Goal: Task Accomplishment & Management: Manage account settings

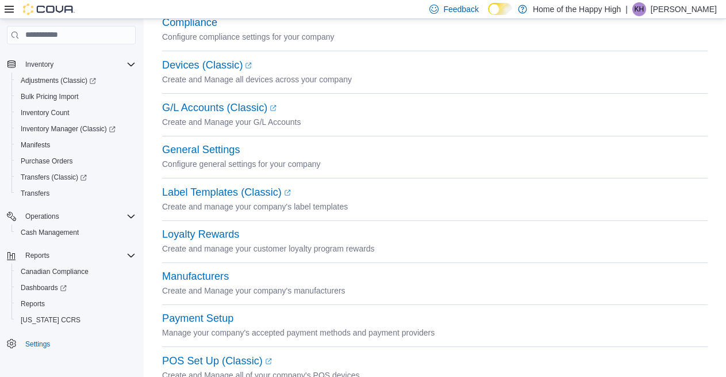
scroll to position [120, 0]
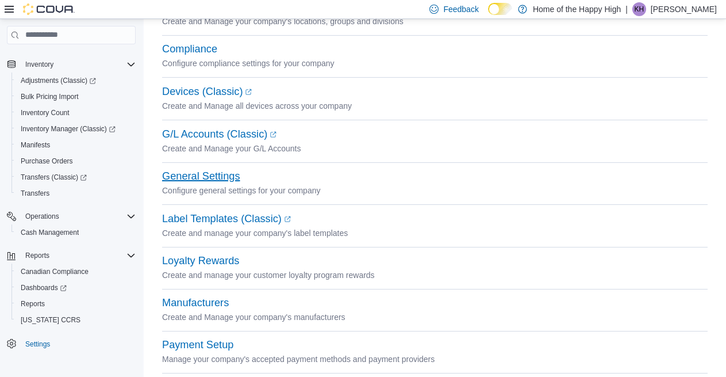
click at [196, 173] on button "General Settings" at bounding box center [201, 176] width 78 height 12
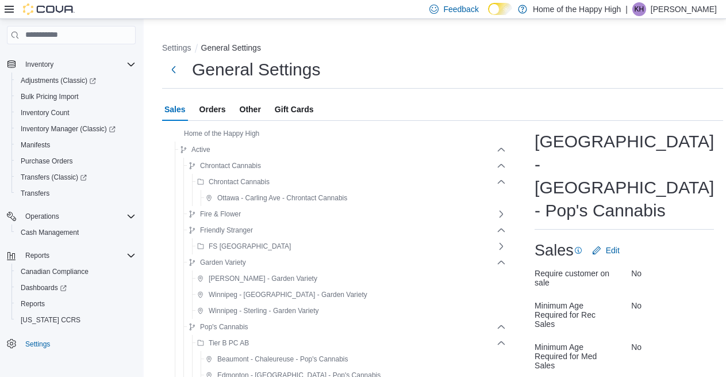
click at [206, 112] on span "Orders" at bounding box center [213, 109] width 26 height 23
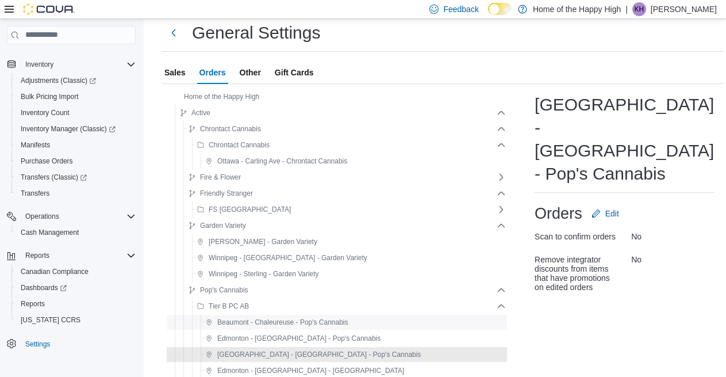
scroll to position [173, 0]
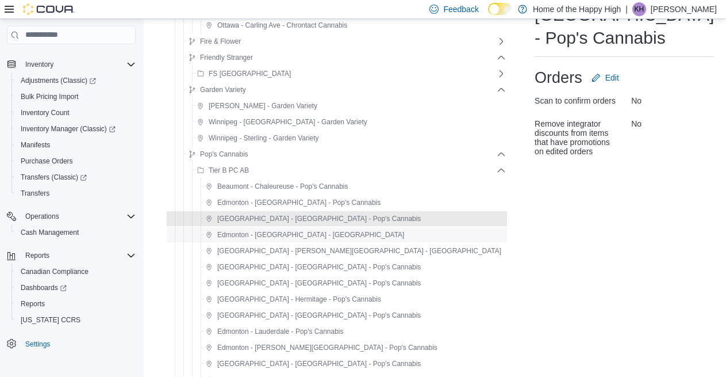
click at [262, 238] on span "Edmonton - [GEOGRAPHIC_DATA] - [GEOGRAPHIC_DATA]" at bounding box center [310, 234] width 187 height 9
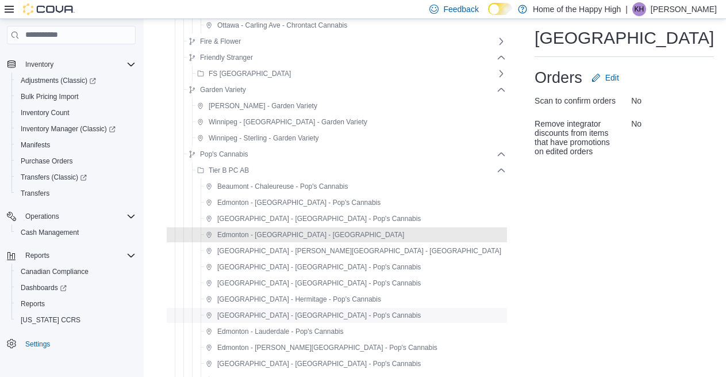
click at [277, 320] on span "[GEOGRAPHIC_DATA] - [GEOGRAPHIC_DATA] - Pop's Cannabis" at bounding box center [313, 315] width 215 height 14
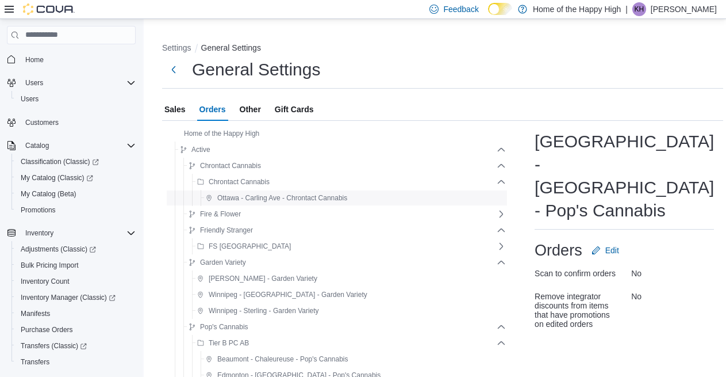
click at [328, 194] on span "Ottawa - Carling Ave - Chrontact Cannabis" at bounding box center [282, 197] width 130 height 9
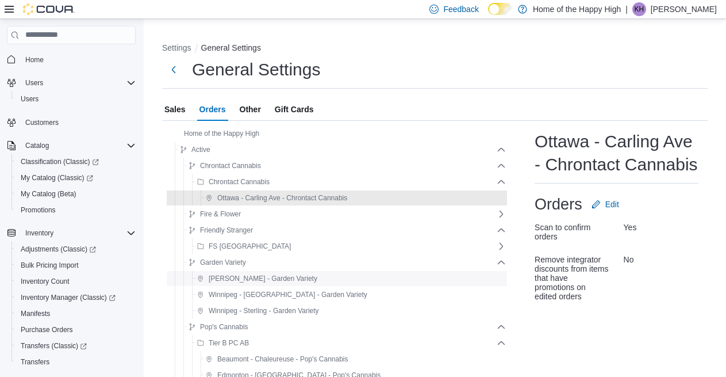
click at [278, 284] on span "[PERSON_NAME] - Garden Variety" at bounding box center [257, 278] width 120 height 14
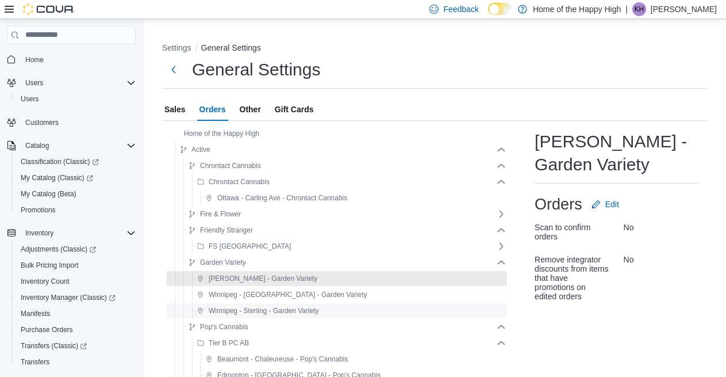
click at [285, 305] on span "Winnipeg - Sterling - Garden Variety" at bounding box center [258, 311] width 122 height 14
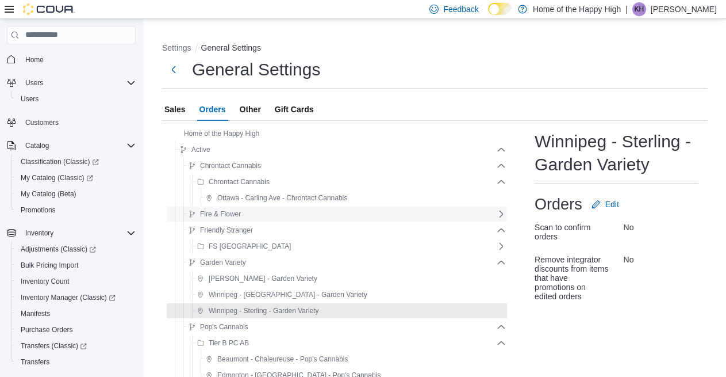
click at [290, 215] on div "Fire & Flower" at bounding box center [340, 214] width 313 height 14
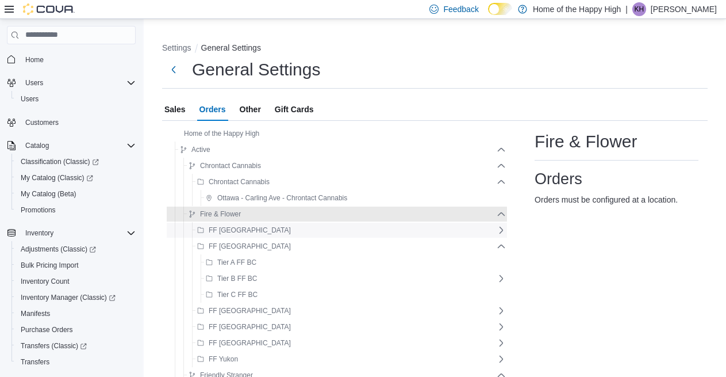
click at [256, 232] on div "FF [GEOGRAPHIC_DATA]" at bounding box center [345, 230] width 304 height 14
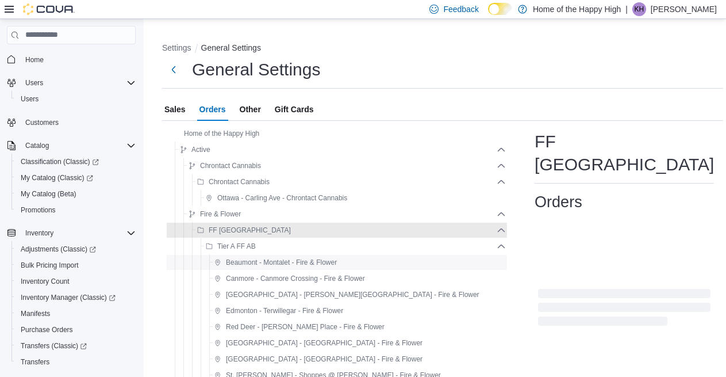
click at [278, 265] on span "Beaumont - Montalet - Fire & Flower" at bounding box center [281, 262] width 111 height 9
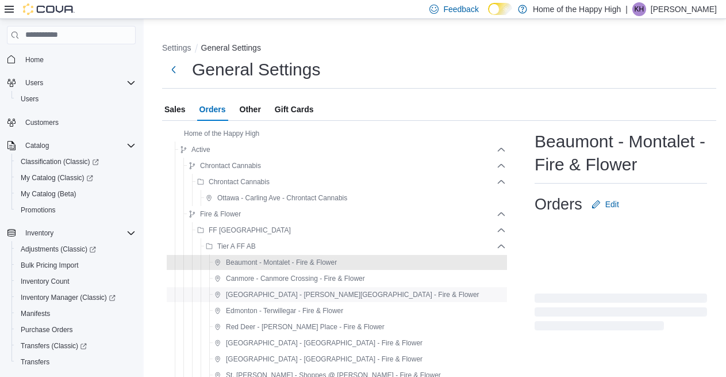
click at [274, 290] on span "[GEOGRAPHIC_DATA] - [PERSON_NAME][GEOGRAPHIC_DATA] - Fire & Flower" at bounding box center [353, 294] width 254 height 9
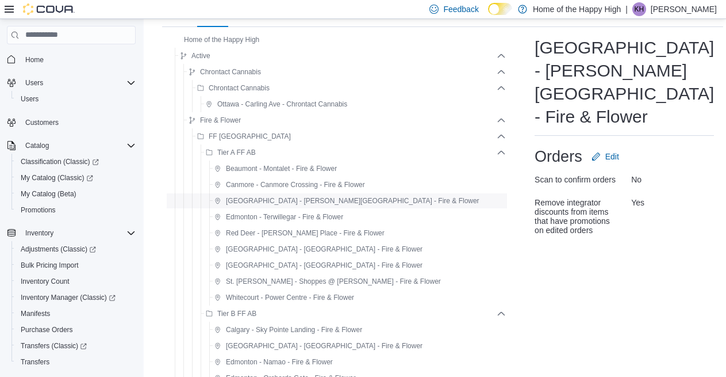
scroll to position [115, 0]
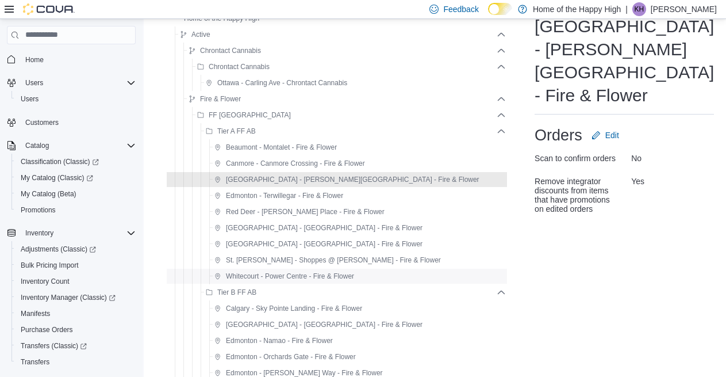
click at [280, 277] on span "Whitecourt - Power Centre - Fire & Flower" at bounding box center [290, 275] width 128 height 9
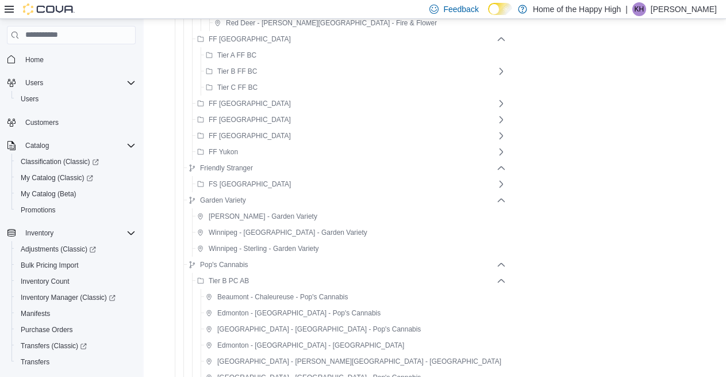
scroll to position [748, 0]
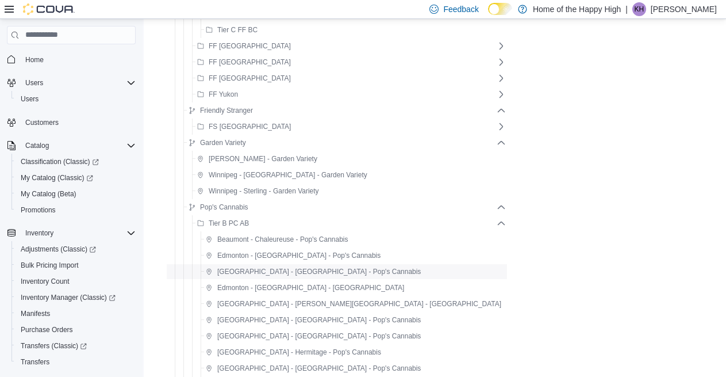
click at [293, 273] on span "[GEOGRAPHIC_DATA] - [GEOGRAPHIC_DATA] - Pop's Cannabis" at bounding box center [319, 271] width 204 height 9
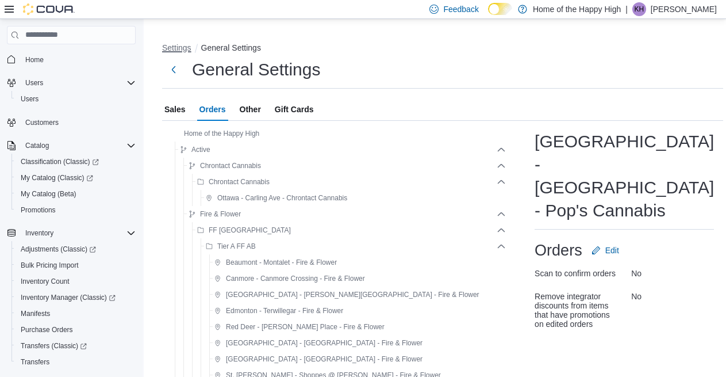
click at [183, 48] on button "Settings" at bounding box center [176, 47] width 29 height 9
